Goal: Information Seeking & Learning: Learn about a topic

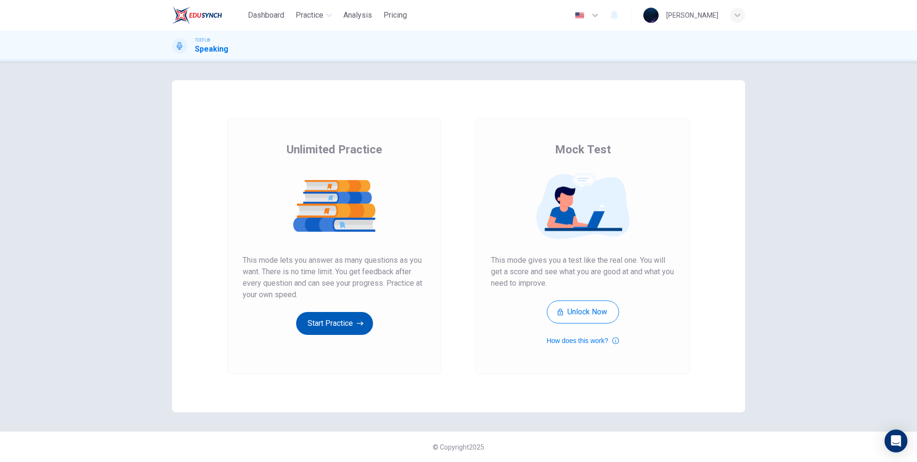
click at [332, 319] on button "Start Practice" at bounding box center [334, 323] width 77 height 23
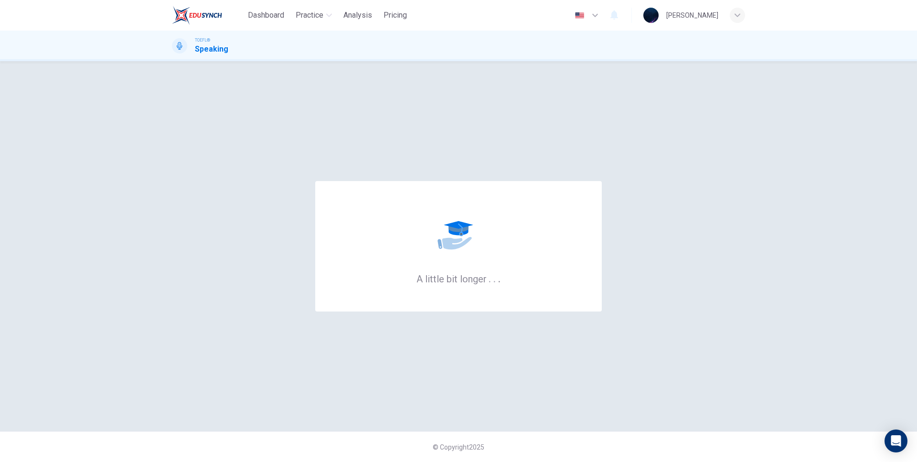
click at [135, 108] on div "A little bit longer . . . © Copyright 2025" at bounding box center [458, 261] width 917 height 401
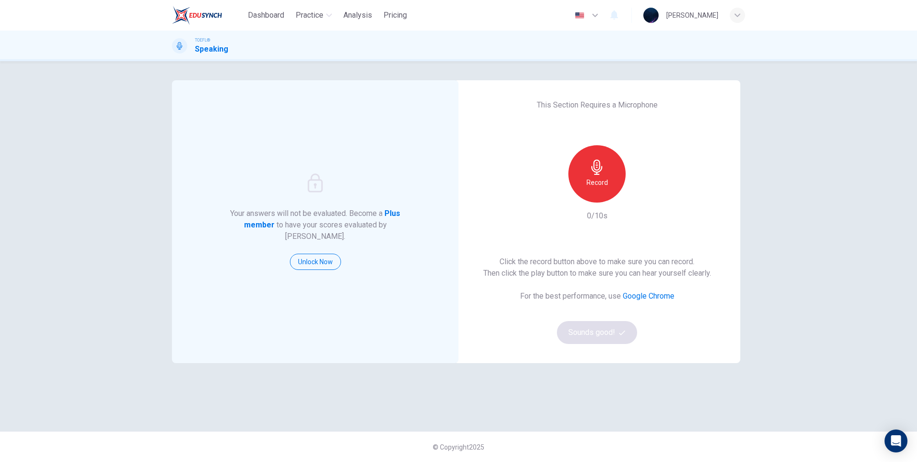
click at [610, 163] on div "Record" at bounding box center [596, 173] width 57 height 57
click at [595, 331] on button "Sounds good!" at bounding box center [597, 332] width 80 height 23
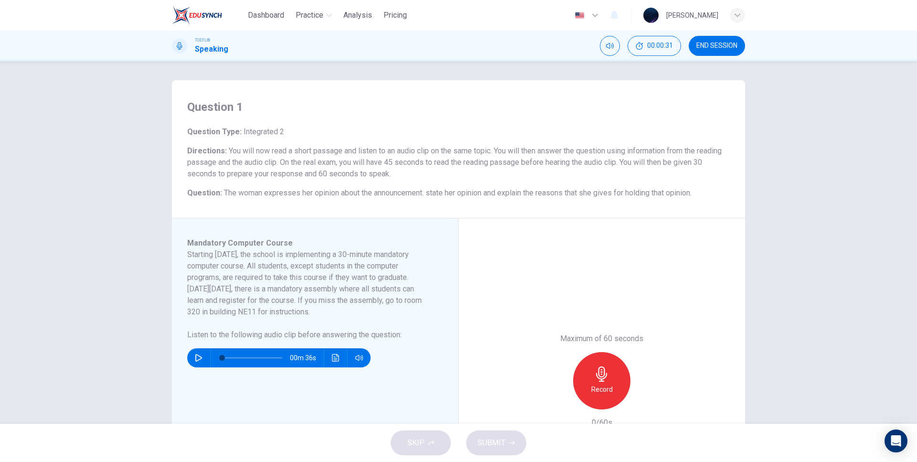
click at [195, 357] on icon "button" at bounding box center [199, 358] width 8 height 8
click at [165, 320] on div "Question 1 Question Type : Integrated 2 Directions : You will now read a short …" at bounding box center [459, 311] width 604 height 463
type input "0"
click at [595, 390] on h6 "Record" at bounding box center [601, 388] width 21 height 11
click at [442, 281] on div "Mandatory Computer Course Starting [DATE], the school is implementing a 30-minu…" at bounding box center [318, 380] width 263 height 287
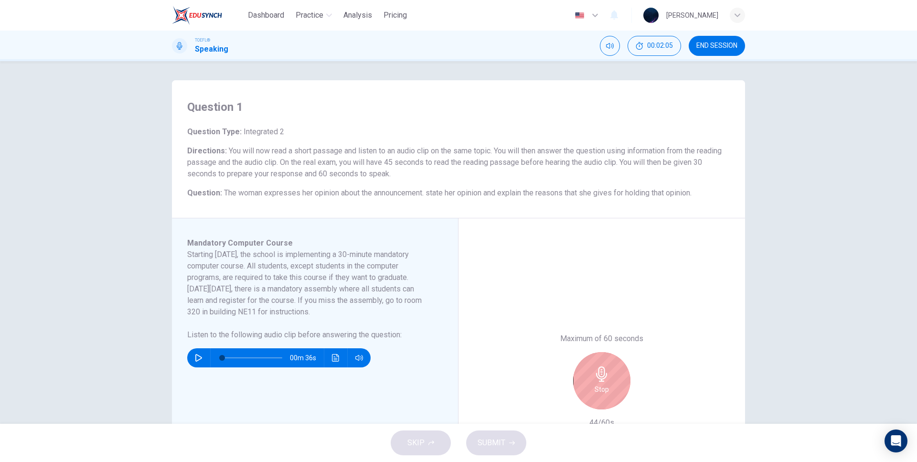
click at [596, 377] on icon "button" at bounding box center [601, 373] width 11 height 15
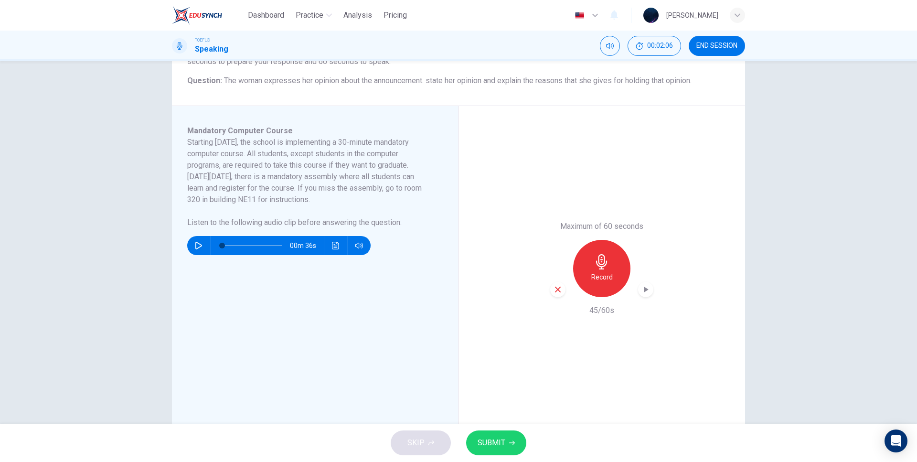
scroll to position [138, 0]
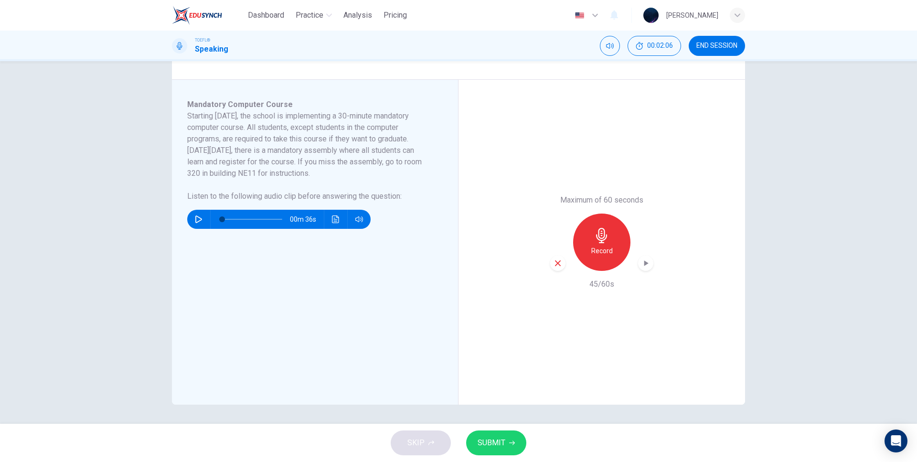
click at [498, 439] on span "SUBMIT" at bounding box center [492, 442] width 28 height 13
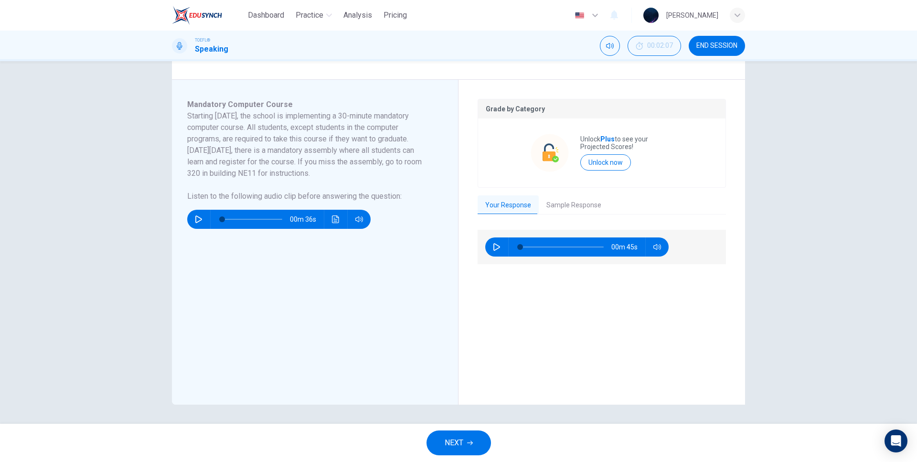
click at [574, 204] on button "Sample Response" at bounding box center [574, 205] width 70 height 20
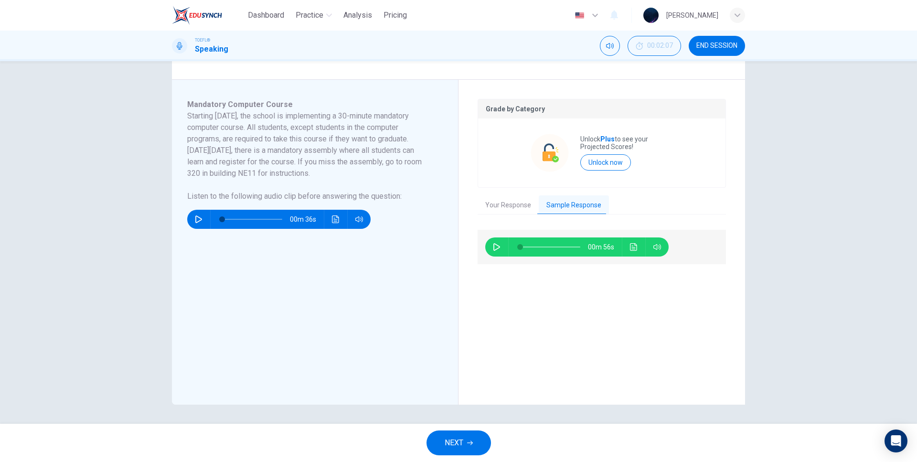
click at [493, 248] on icon "button" at bounding box center [497, 247] width 8 height 8
click at [424, 266] on div "Mandatory Computer Course Starting [DATE], the school is implementing a 30-minu…" at bounding box center [318, 242] width 263 height 287
type input "88"
click at [462, 443] on span "NEXT" at bounding box center [454, 442] width 19 height 13
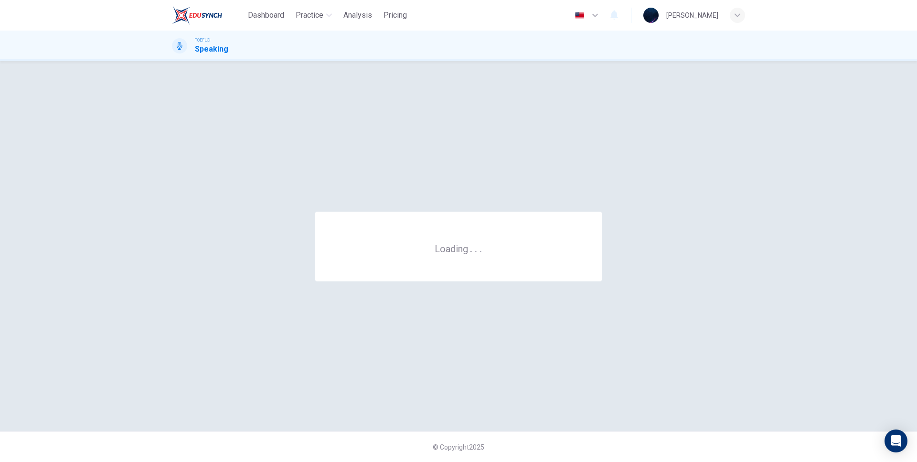
scroll to position [0, 0]
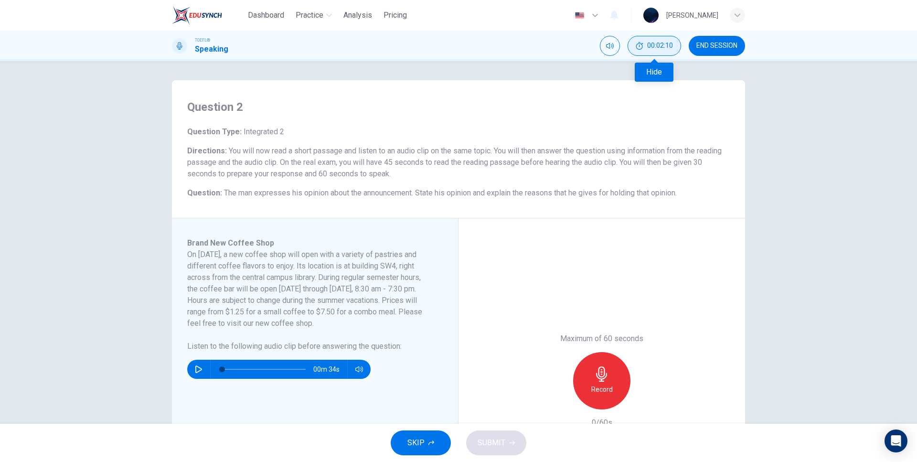
click at [661, 51] on button "00:02:10" at bounding box center [653, 46] width 53 height 20
click at [413, 106] on h4 "Question 2" at bounding box center [458, 106] width 542 height 15
click at [429, 441] on icon "button" at bounding box center [431, 443] width 6 height 6
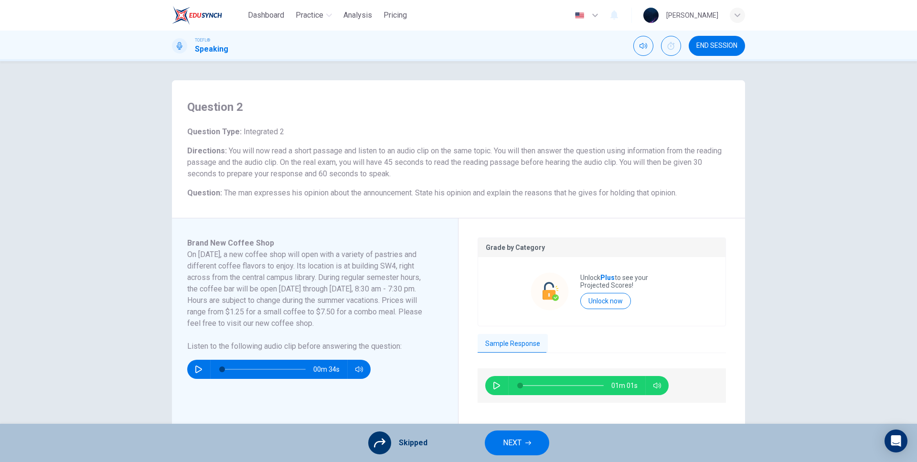
click at [503, 441] on span "NEXT" at bounding box center [512, 442] width 19 height 13
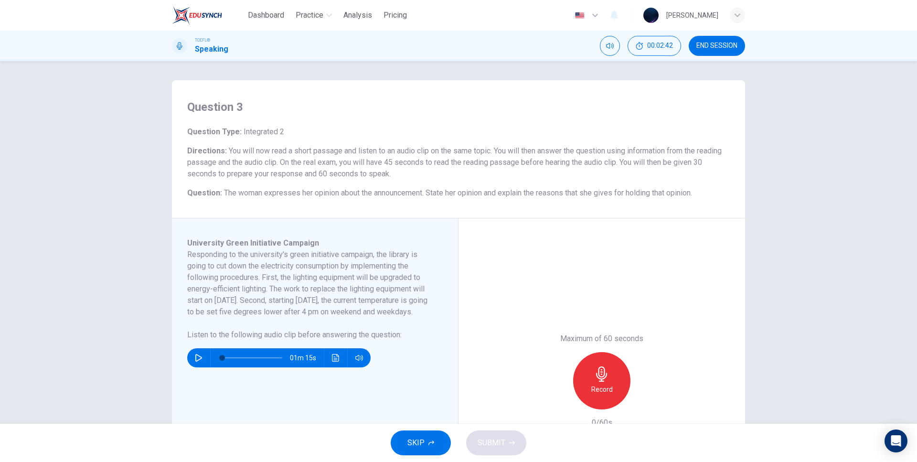
click at [195, 361] on icon "button" at bounding box center [199, 358] width 8 height 8
type input "0"
click at [610, 374] on div "Record" at bounding box center [601, 380] width 57 height 57
click at [638, 299] on div "Maximum of 60 seconds Stop 20/60s" at bounding box center [601, 380] width 287 height 325
click at [636, 291] on div "Maximum of 60 seconds Stop 21/60s" at bounding box center [601, 380] width 287 height 325
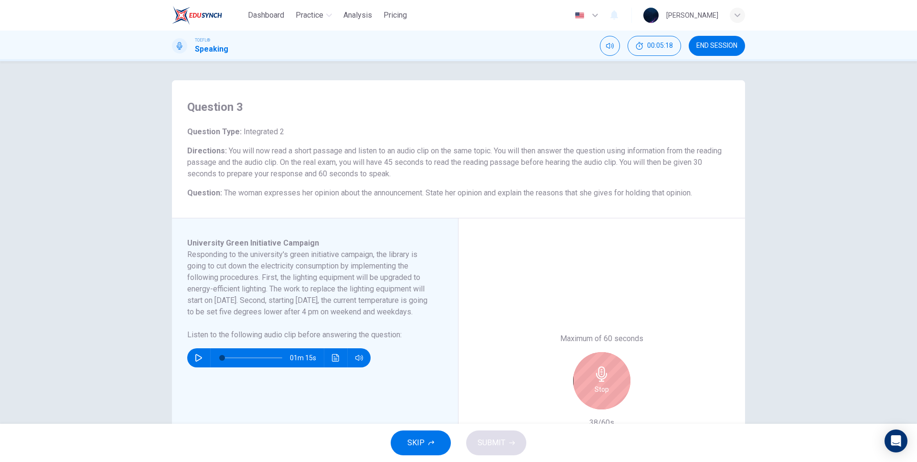
click at [634, 291] on div "Maximum of 60 seconds Stop 38/60s" at bounding box center [601, 380] width 287 height 325
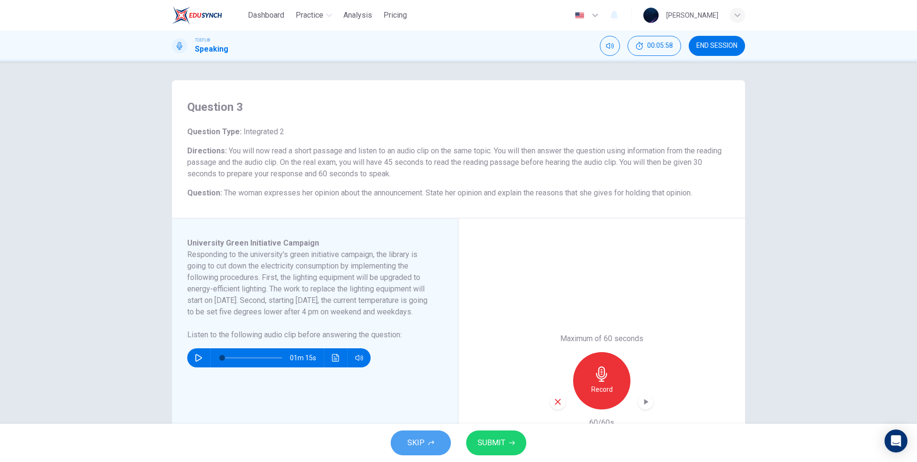
click at [421, 434] on button "SKIP" at bounding box center [421, 442] width 60 height 25
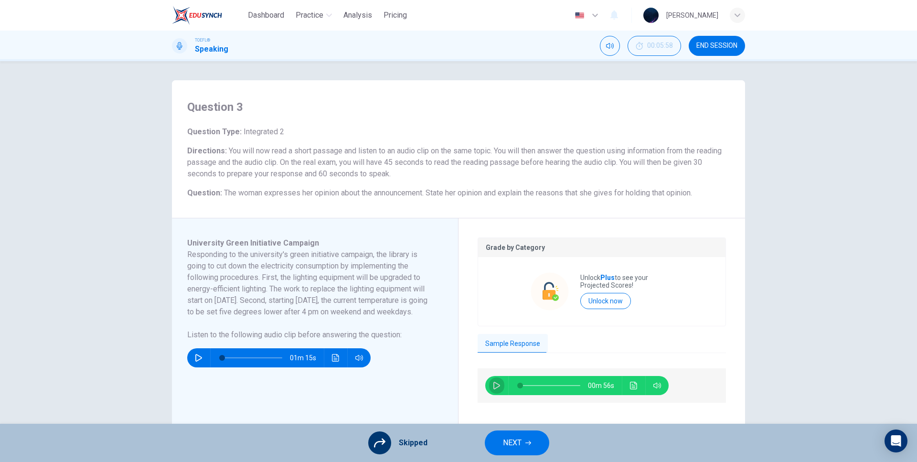
click at [493, 384] on icon "button" at bounding box center [497, 386] width 8 height 8
type input "3"
type input "0.5"
click at [655, 403] on span at bounding box center [655, 402] width 35 height 13
type input "0"
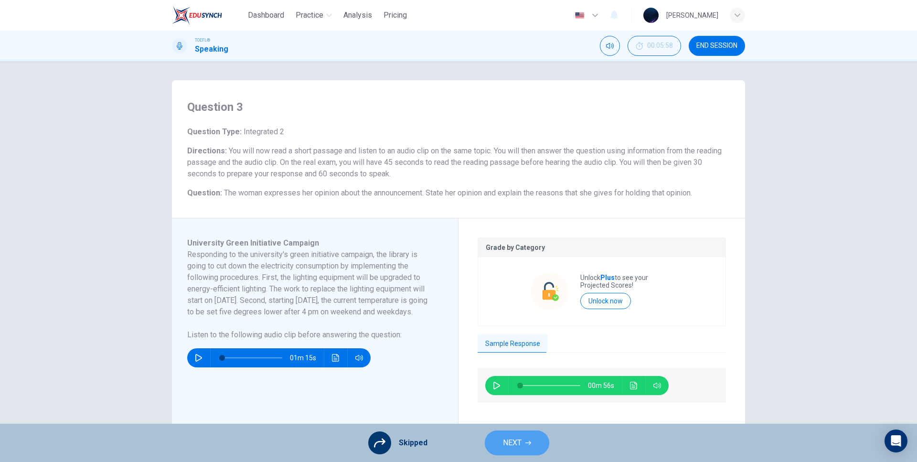
click at [507, 445] on span "NEXT" at bounding box center [512, 442] width 19 height 13
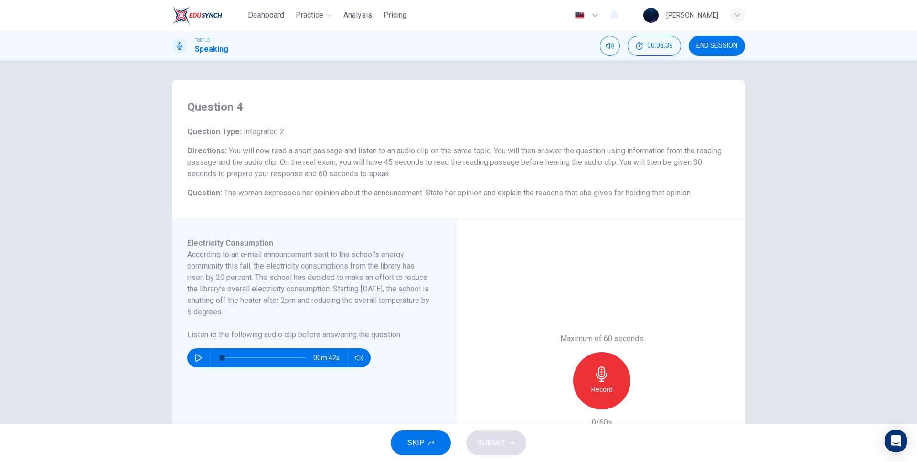
drag, startPoint x: 202, startPoint y: 355, endPoint x: 202, endPoint y: 346, distance: 8.6
click at [202, 353] on button "button" at bounding box center [198, 357] width 15 height 19
type input "0"
click at [592, 380] on div "Record" at bounding box center [601, 380] width 57 height 57
click at [587, 372] on div "Stop" at bounding box center [601, 380] width 57 height 57
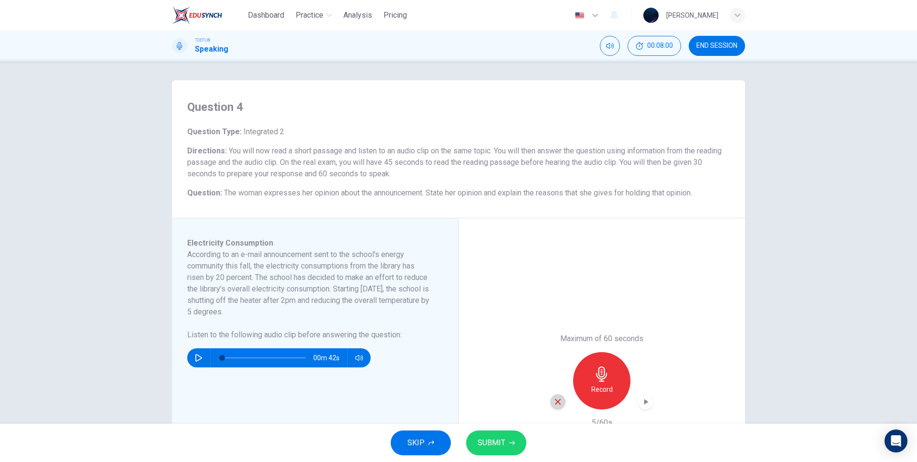
click at [553, 405] on icon "button" at bounding box center [557, 401] width 9 height 9
click at [597, 374] on icon "button" at bounding box center [601, 373] width 15 height 15
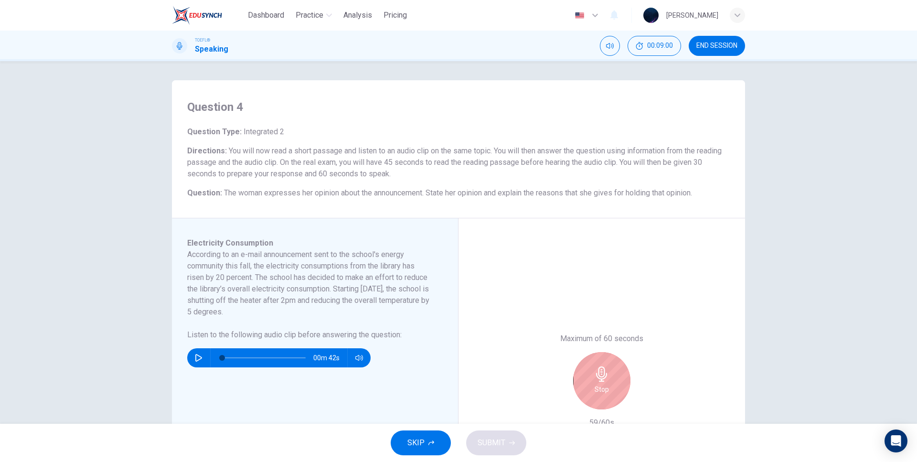
click at [602, 370] on icon "button" at bounding box center [601, 373] width 15 height 15
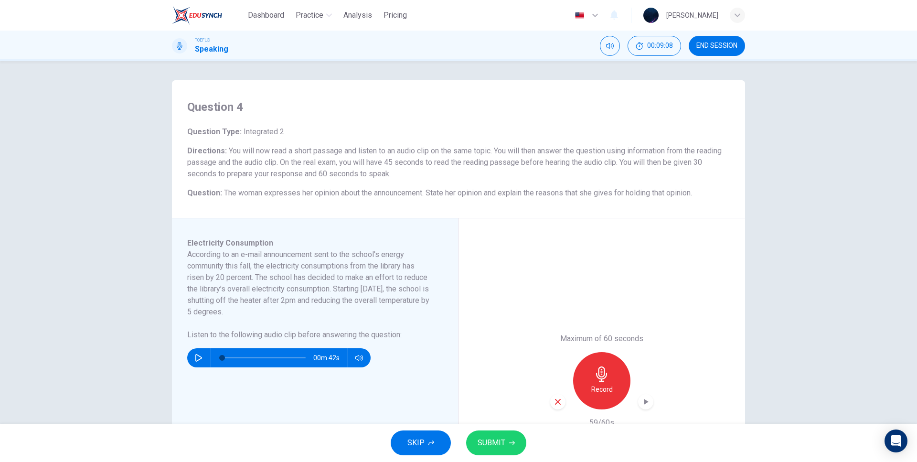
click at [434, 444] on icon "button" at bounding box center [431, 443] width 6 height 6
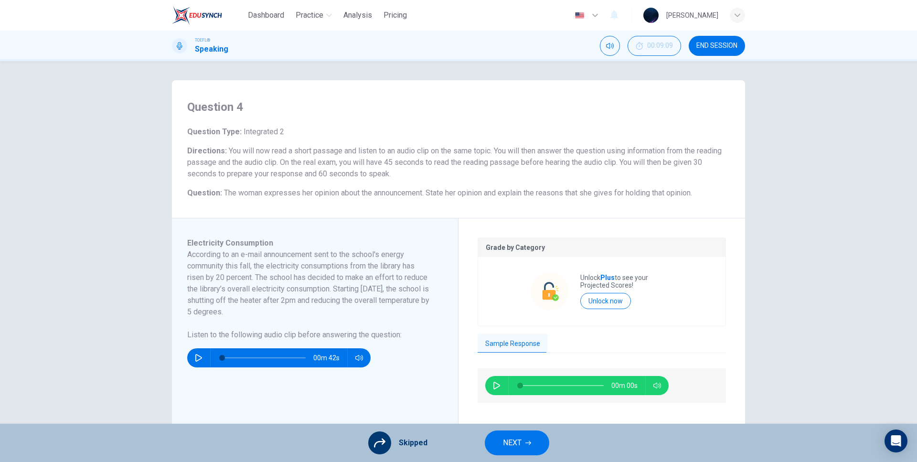
click at [489, 382] on button "button" at bounding box center [496, 385] width 15 height 19
type input "0"
click at [523, 440] on button "NEXT" at bounding box center [517, 442] width 64 height 25
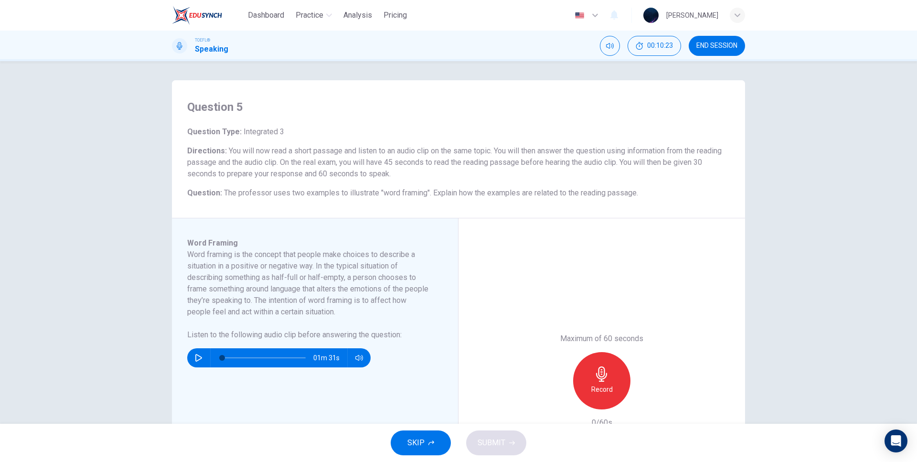
drag, startPoint x: 189, startPoint y: 352, endPoint x: 194, endPoint y: 351, distance: 5.3
click at [189, 352] on div "01m 31s" at bounding box center [278, 357] width 183 height 19
click at [194, 353] on button "button" at bounding box center [198, 357] width 15 height 19
click at [249, 356] on span at bounding box center [264, 357] width 84 height 13
type input "0"
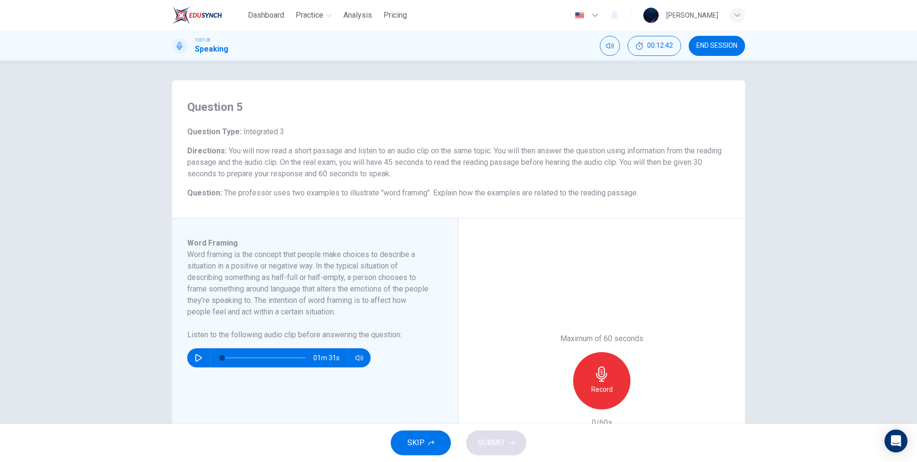
click at [604, 378] on icon "button" at bounding box center [601, 373] width 15 height 15
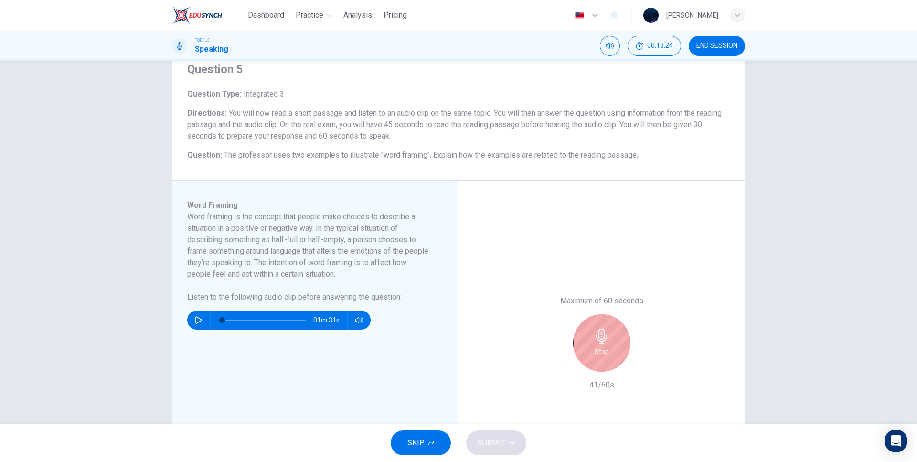
scroll to position [54, 0]
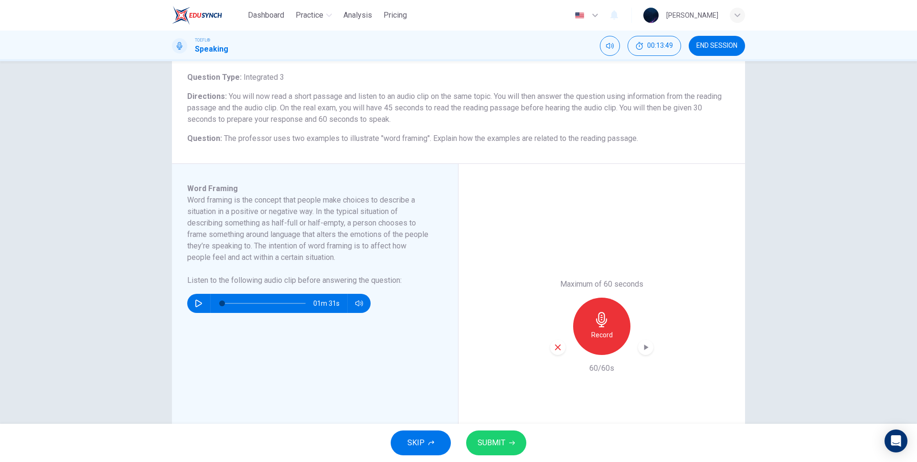
click at [784, 268] on div "Question 5 Question Type : Integrated 3 Directions : You will now read a short …" at bounding box center [458, 242] width 917 height 362
click at [718, 287] on div "Maximum of 60 seconds Record 60/60s" at bounding box center [601, 326] width 287 height 325
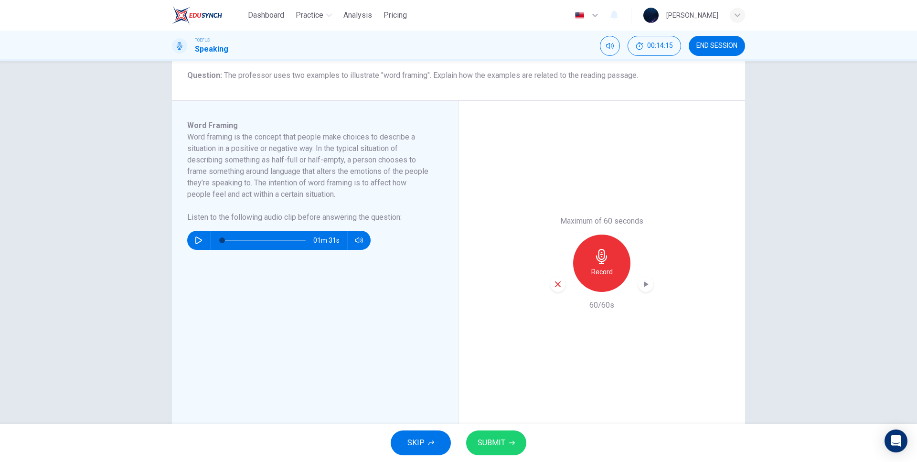
scroll to position [138, 0]
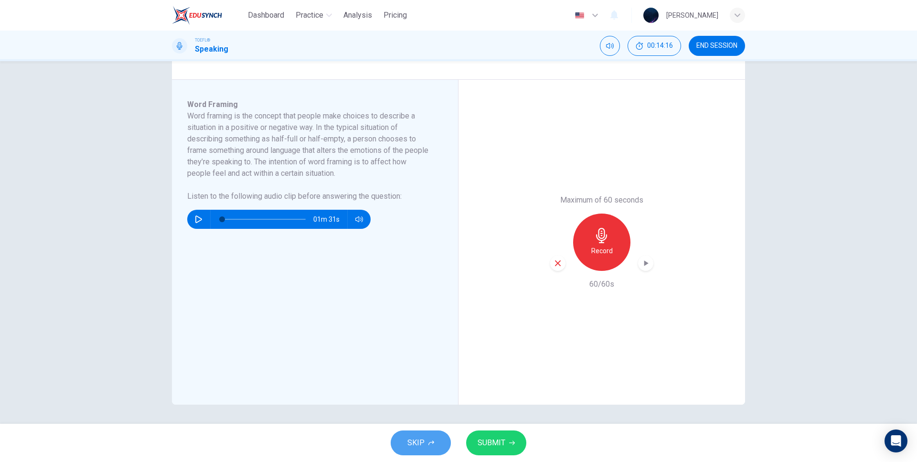
click at [431, 439] on button "SKIP" at bounding box center [421, 442] width 60 height 25
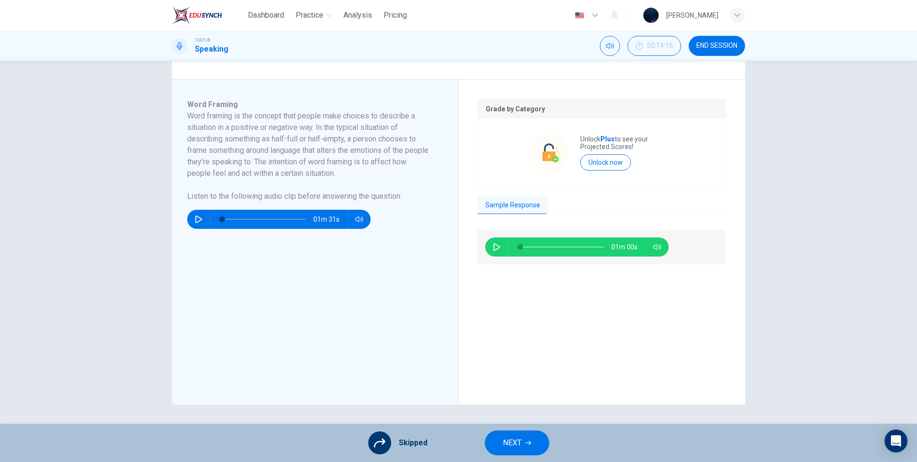
click at [507, 439] on span "NEXT" at bounding box center [512, 442] width 19 height 13
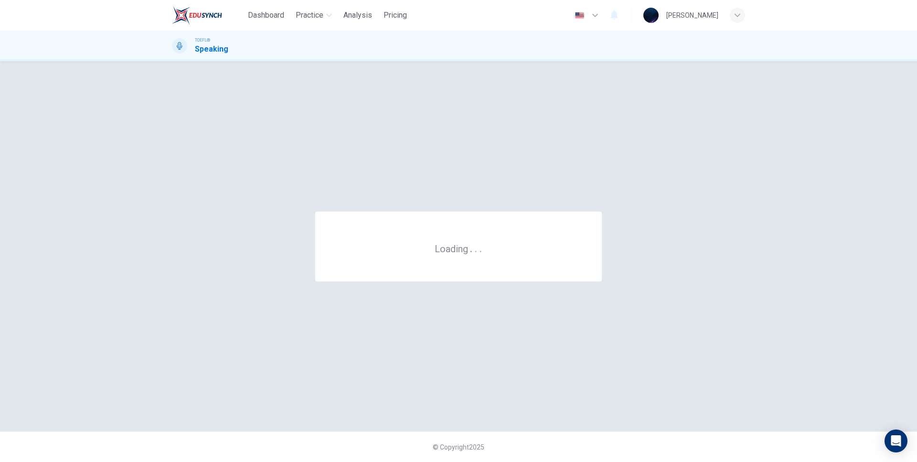
scroll to position [0, 0]
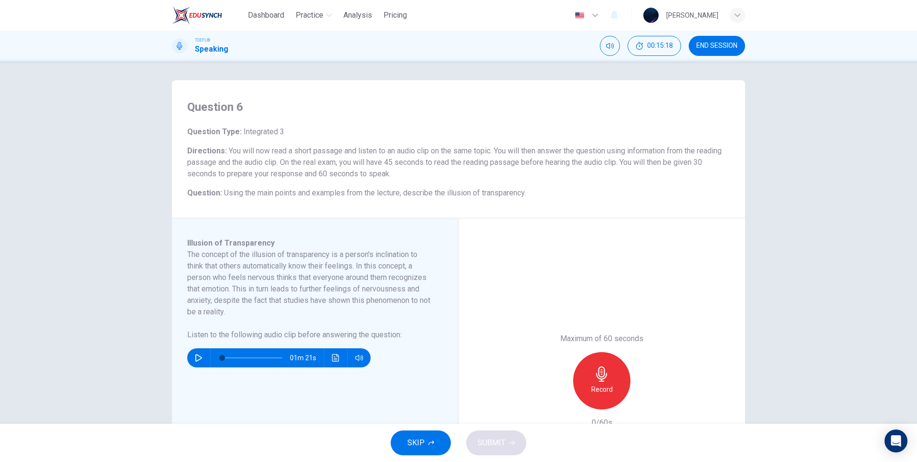
click at [196, 357] on icon "button" at bounding box center [199, 358] width 8 height 8
click at [246, 316] on h6 "The concept of the illusion of transparency is a person's inclination to think …" at bounding box center [309, 283] width 244 height 69
type input "0"
click at [598, 376] on icon "button" at bounding box center [601, 373] width 11 height 15
click at [644, 403] on icon "button" at bounding box center [646, 402] width 4 height 6
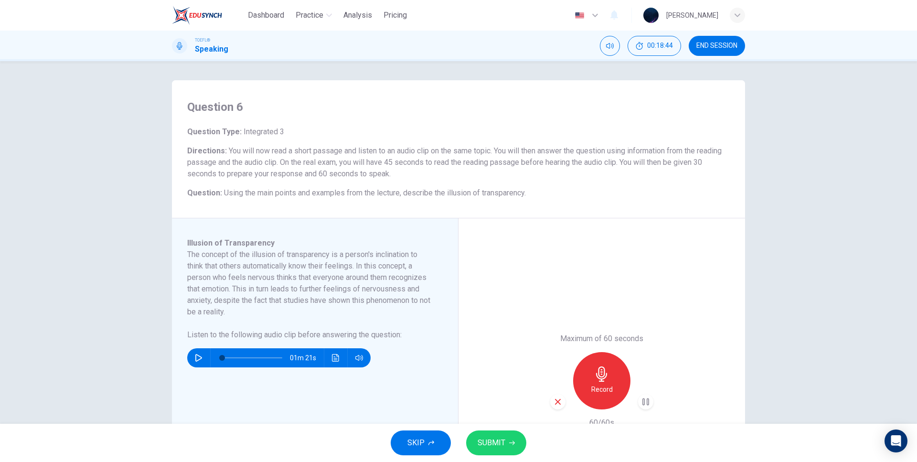
click at [644, 401] on icon "button" at bounding box center [646, 402] width 10 height 10
click at [648, 328] on div "Maximum of 60 seconds Record 60/60s" at bounding box center [601, 380] width 287 height 325
click at [649, 403] on div "button" at bounding box center [645, 401] width 15 height 15
click at [554, 399] on icon "button" at bounding box center [557, 401] width 9 height 9
click at [436, 443] on button "SKIP" at bounding box center [421, 442] width 60 height 25
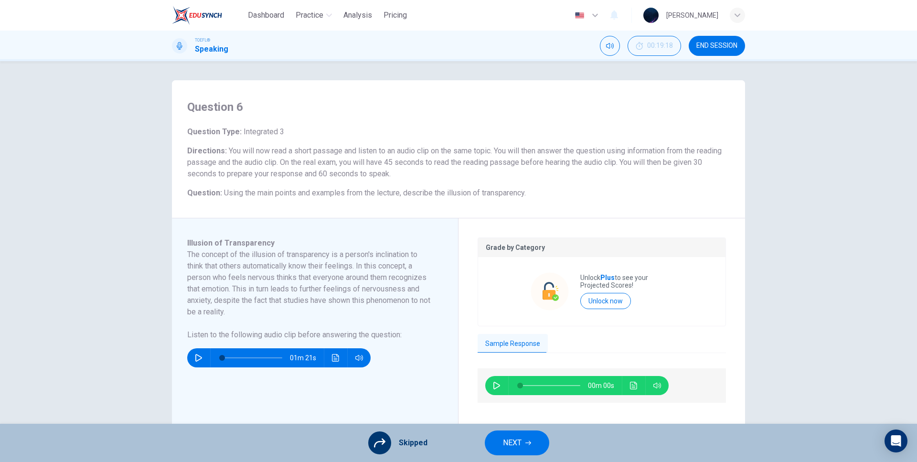
click at [494, 383] on icon "button" at bounding box center [496, 386] width 7 height 8
type input "3"
type input "0.5"
click at [654, 404] on span at bounding box center [655, 402] width 35 height 13
click at [661, 343] on div "Sample Response" at bounding box center [602, 344] width 248 height 20
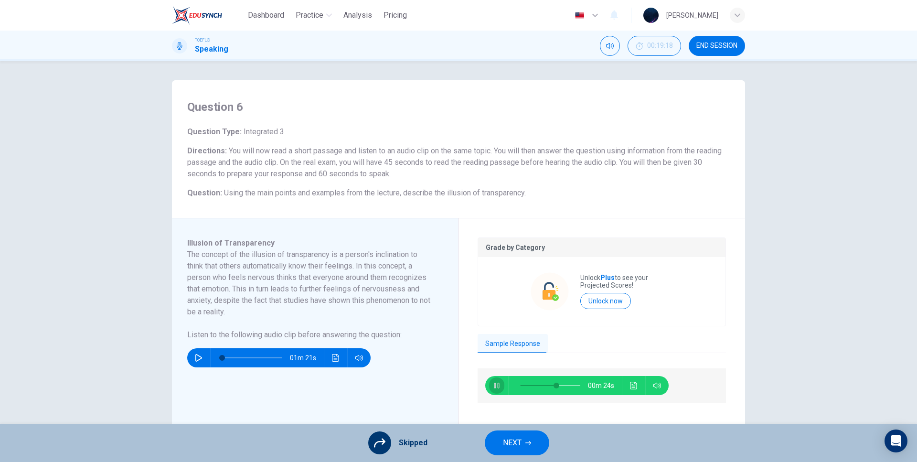
click at [497, 386] on icon "button" at bounding box center [497, 386] width 8 height 8
type input "60"
